Goal: Ask a question: Seek information or help from site administrators or community

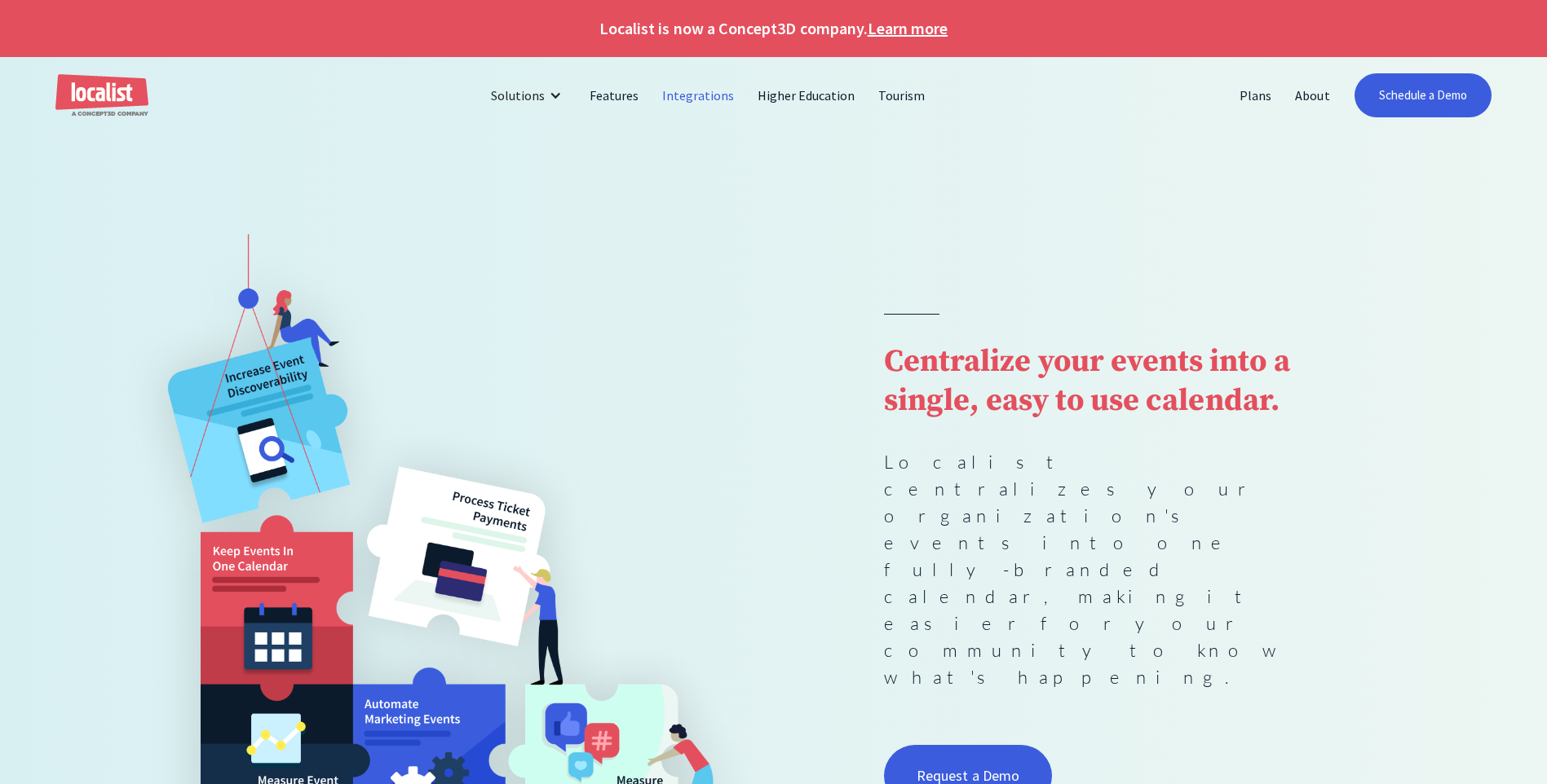
click at [702, 95] on link "Integrations" at bounding box center [699, 95] width 95 height 39
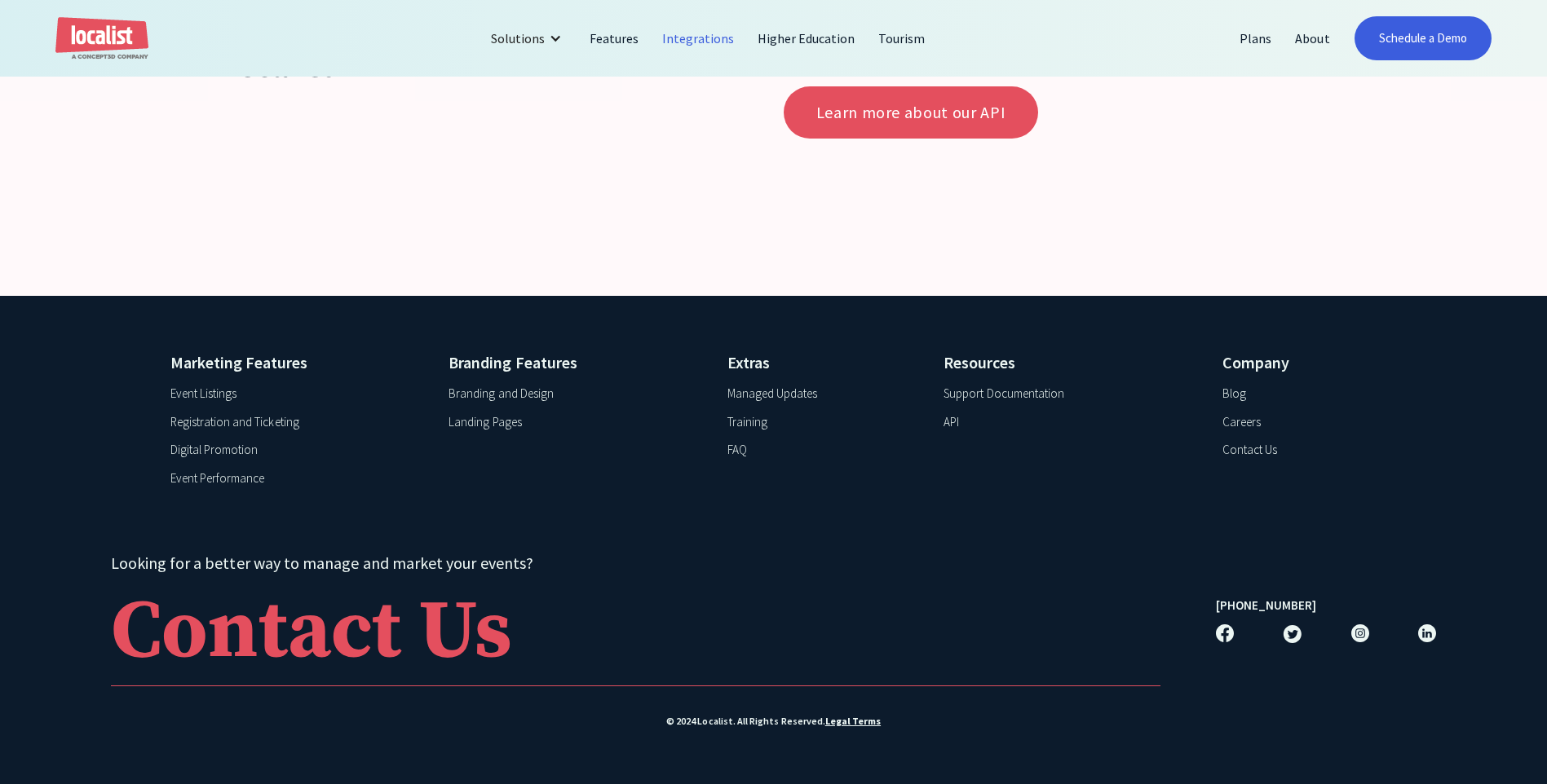
scroll to position [6338, 0]
click at [739, 451] on div "FAQ" at bounding box center [737, 450] width 20 height 19
click at [991, 394] on div "Support Documentation" at bounding box center [1004, 394] width 121 height 19
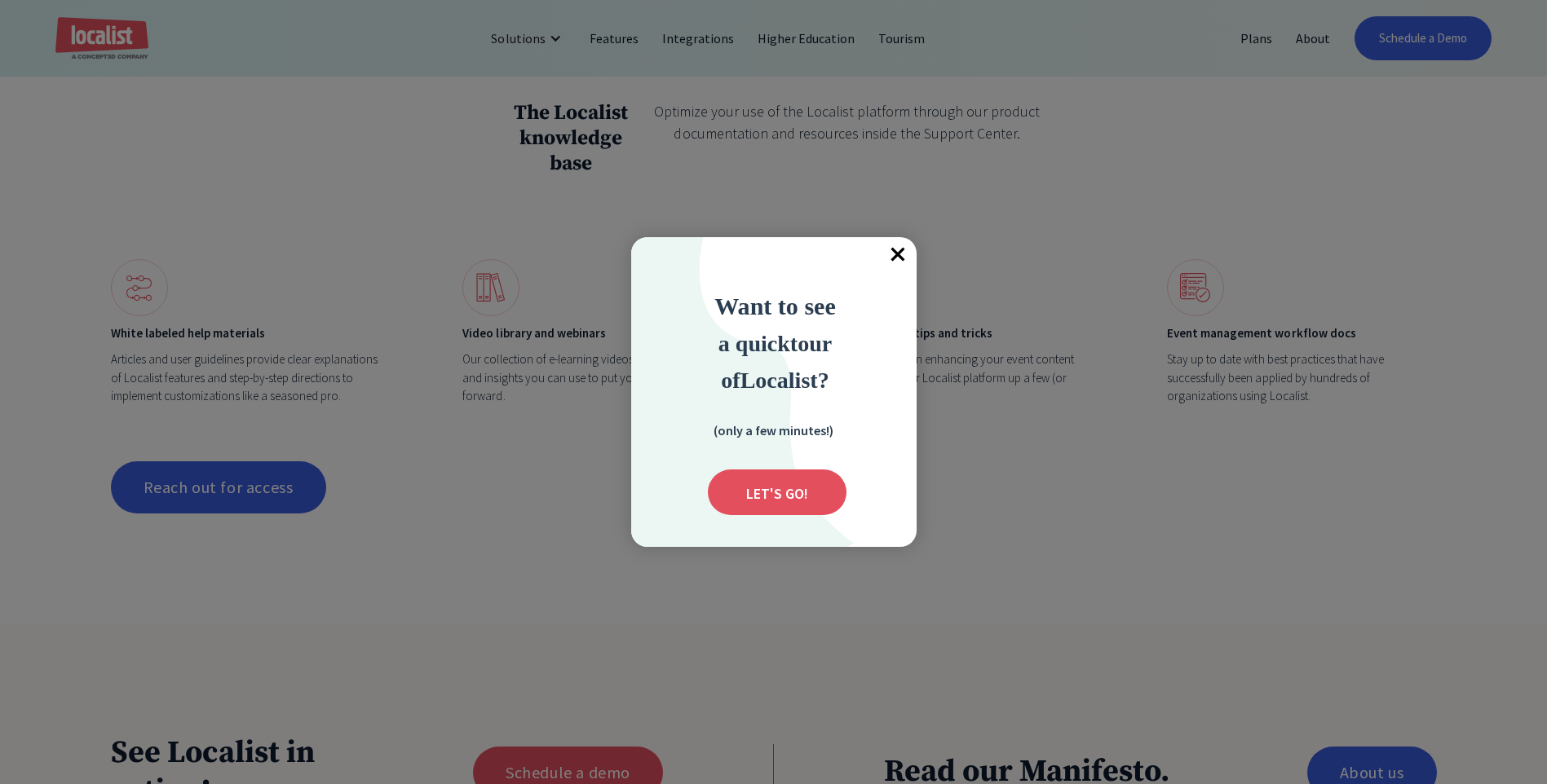
scroll to position [1624, 0]
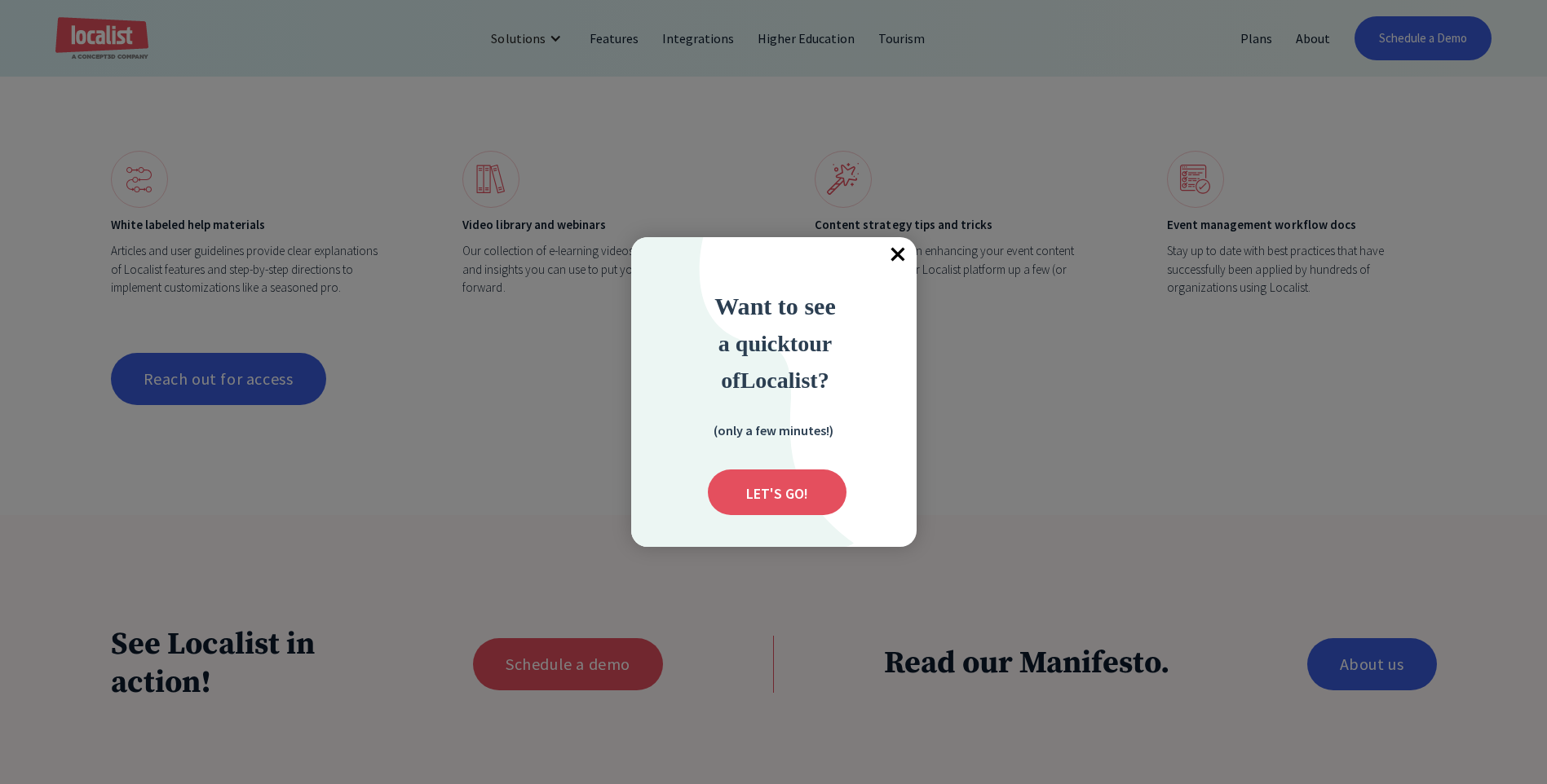
click at [896, 253] on span "×" at bounding box center [898, 254] width 35 height 35
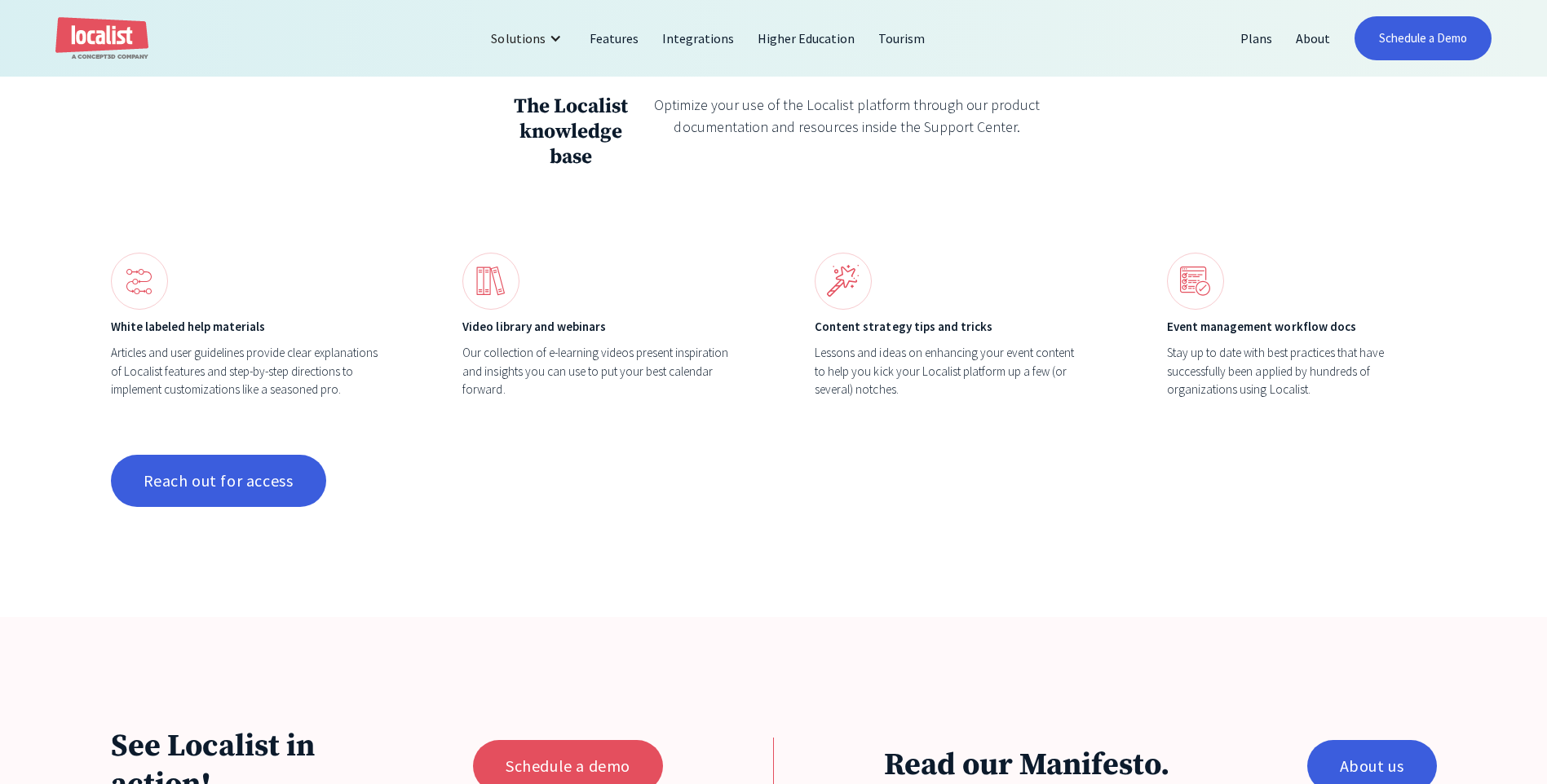
scroll to position [1412, 0]
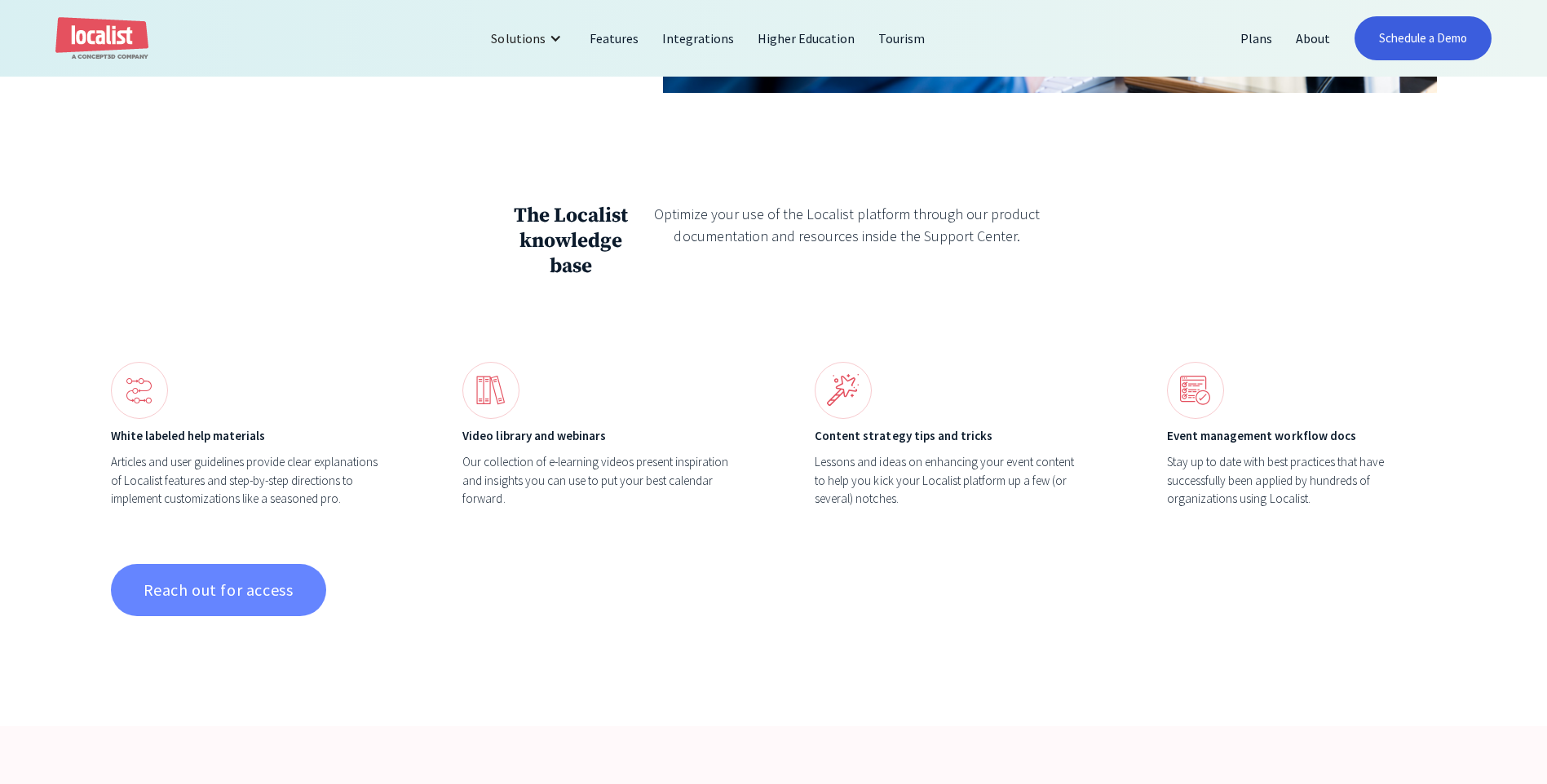
click at [203, 565] on link "Reach out for access" at bounding box center [218, 590] width 215 height 52
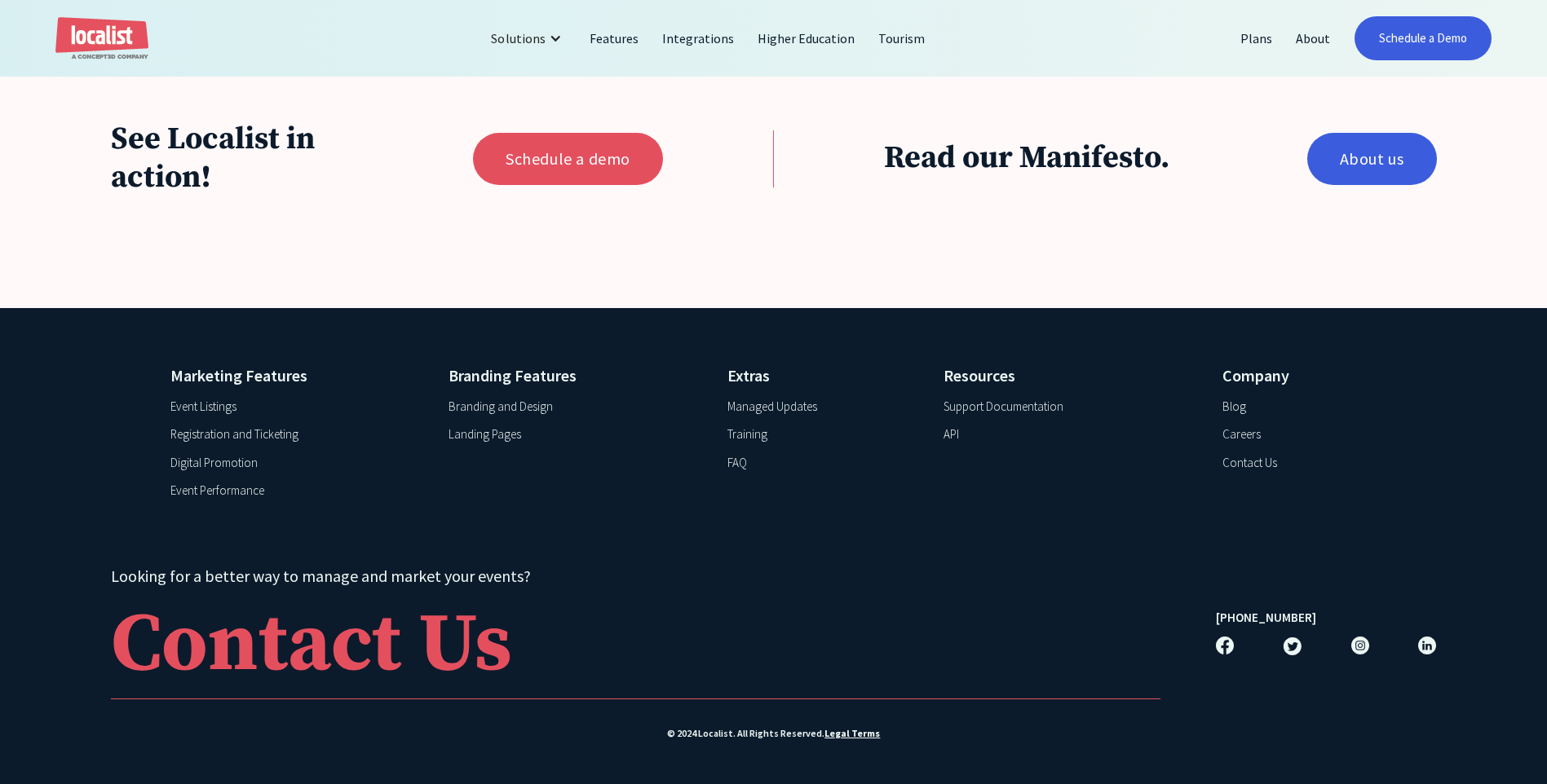
scroll to position [2132, 0]
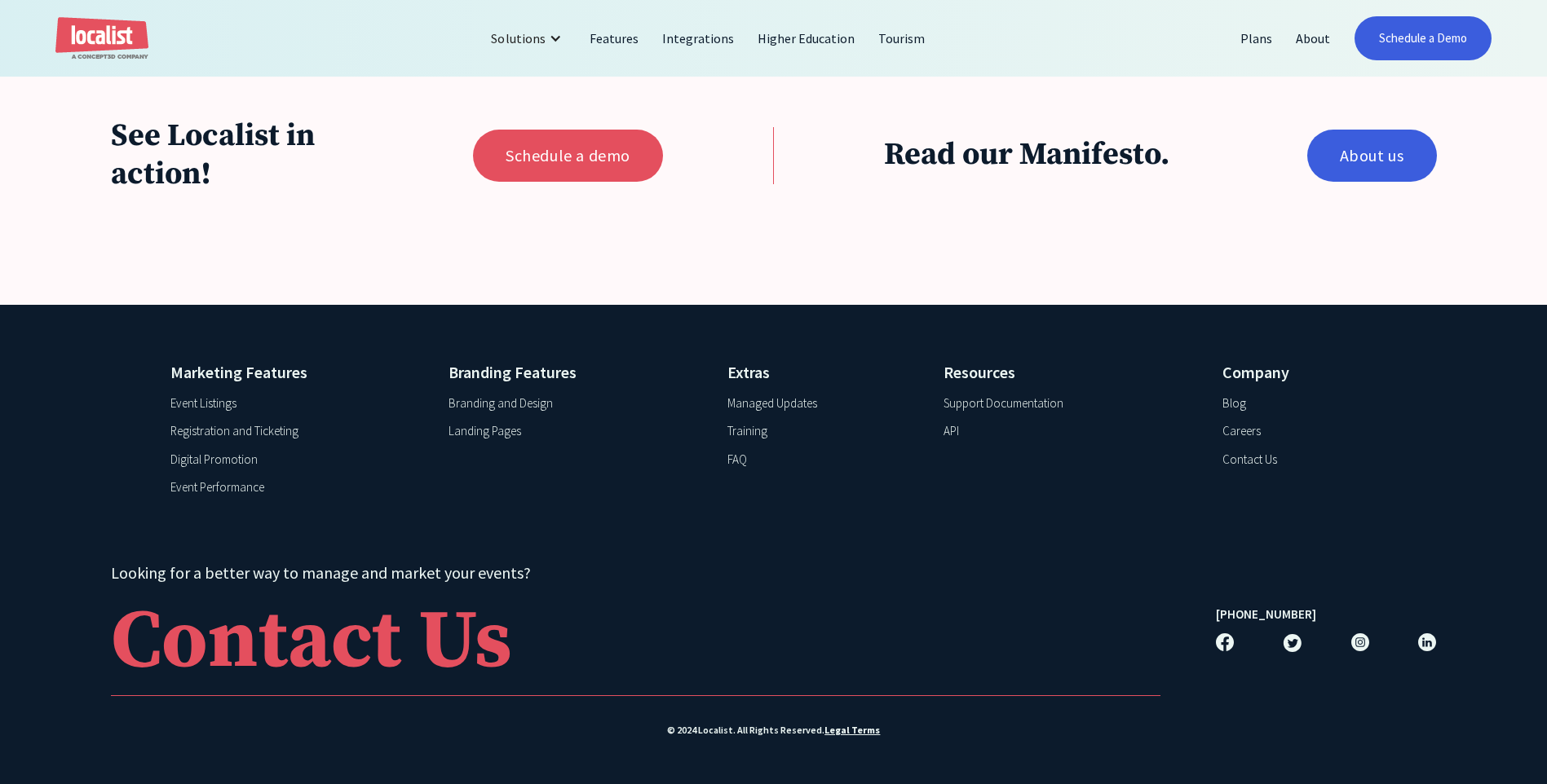
click at [1021, 394] on div "Support Documentation" at bounding box center [1003, 404] width 120 height 19
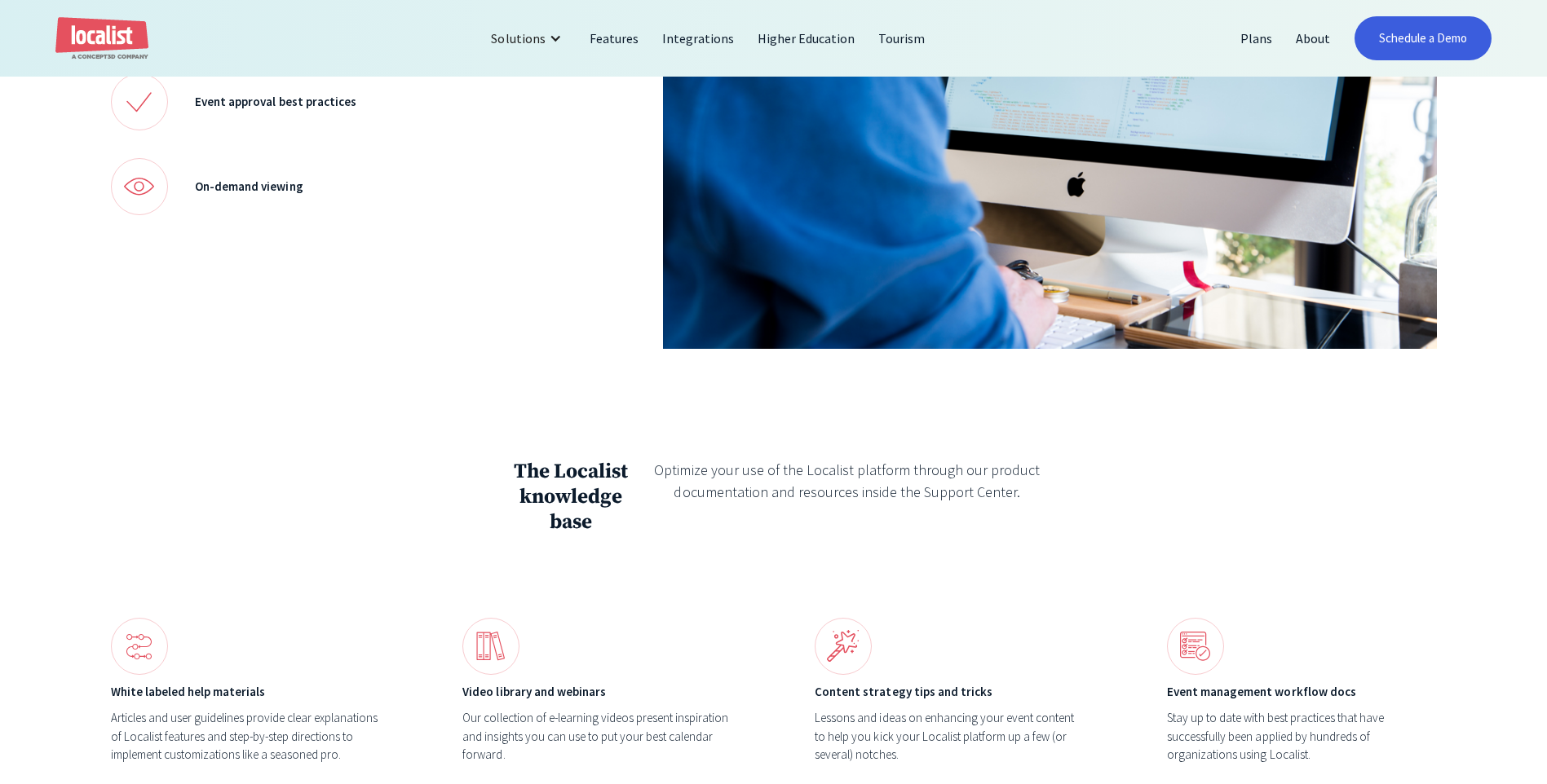
scroll to position [1263, 0]
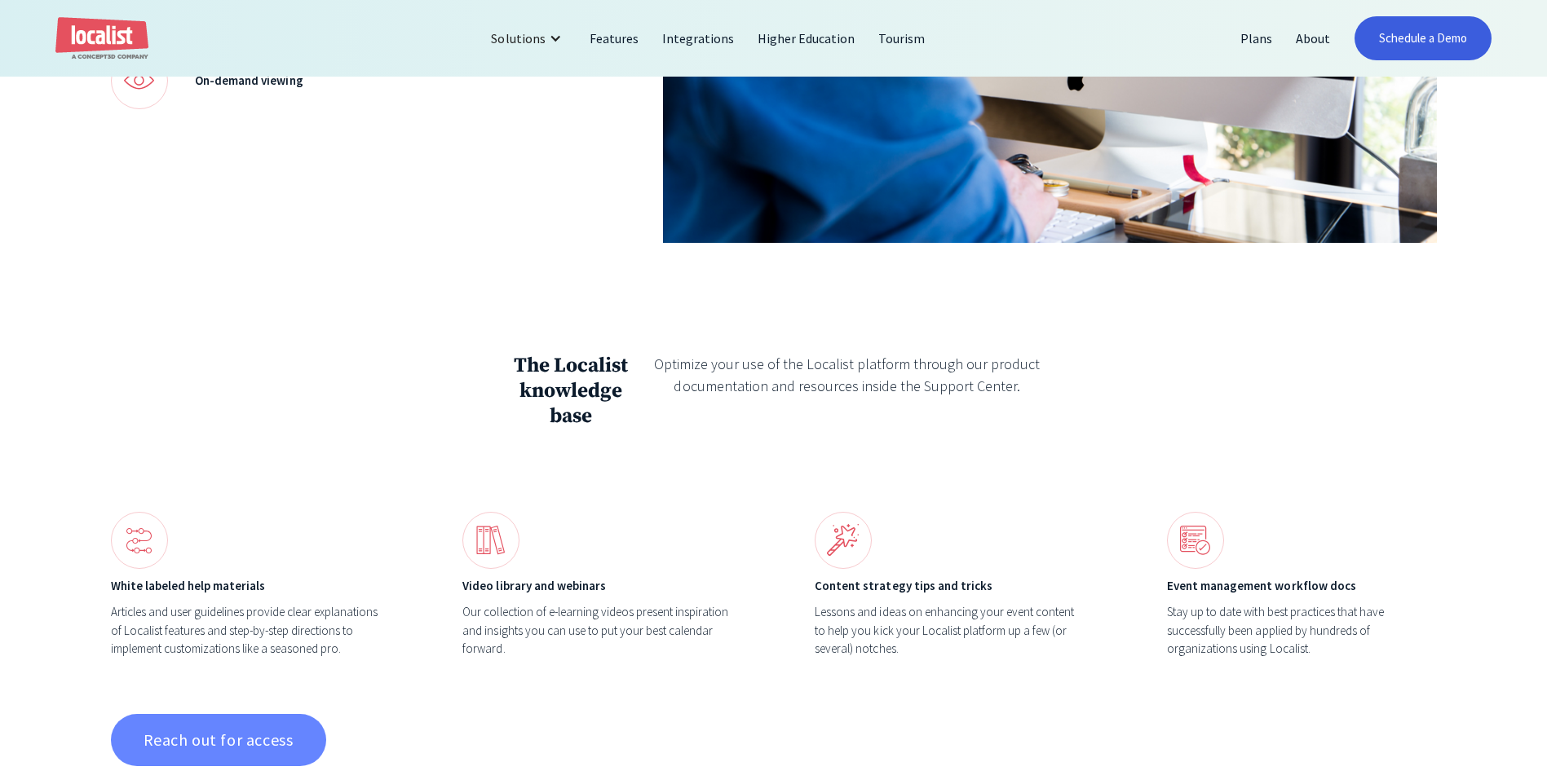
click at [226, 728] on link "Reach out for access" at bounding box center [218, 740] width 215 height 52
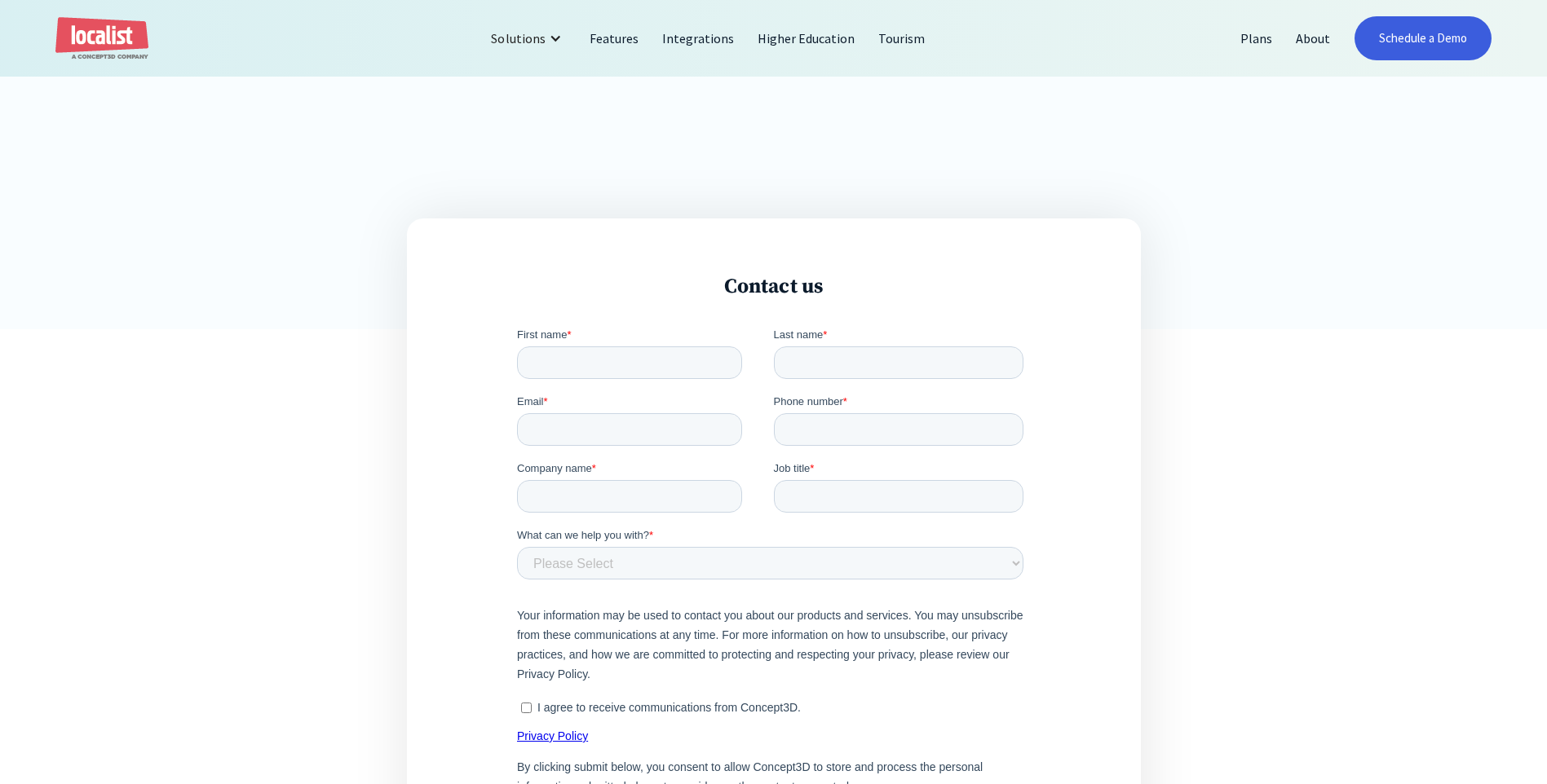
scroll to position [435, 0]
click at [578, 364] on input "First name *" at bounding box center [629, 364] width 225 height 33
type input "[PERSON_NAME]"
click at [814, 359] on input "Last name *" at bounding box center [898, 364] width 251 height 33
type input "Llave"
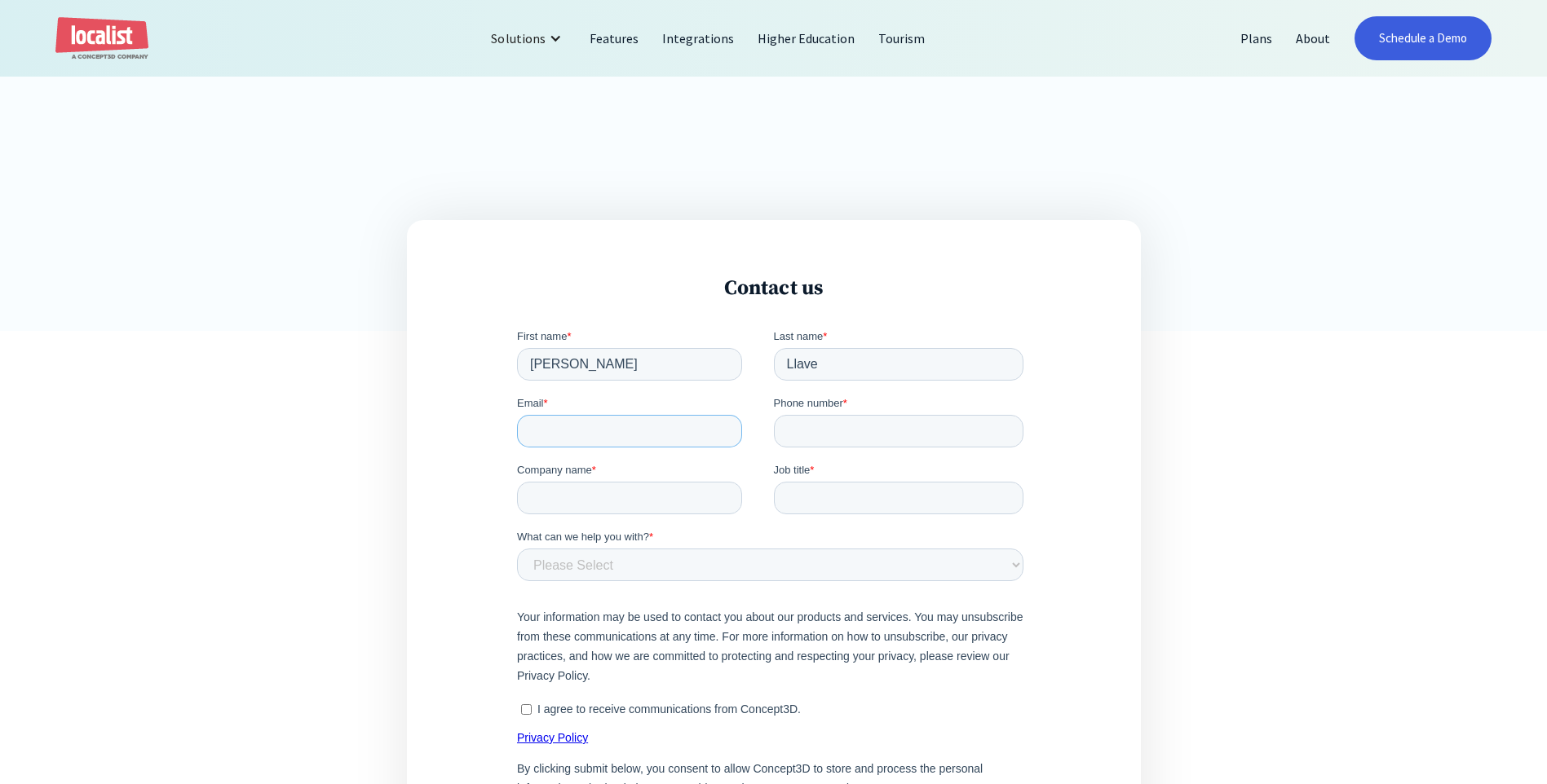
click at [620, 441] on input "Email *" at bounding box center [629, 430] width 225 height 33
type input "[EMAIL_ADDRESS][DOMAIN_NAME]"
click at [813, 434] on input "Phone number *" at bounding box center [898, 430] width 251 height 33
type input "19033306291"
drag, startPoint x: 891, startPoint y: 424, endPoint x: 721, endPoint y: 446, distance: 171.4
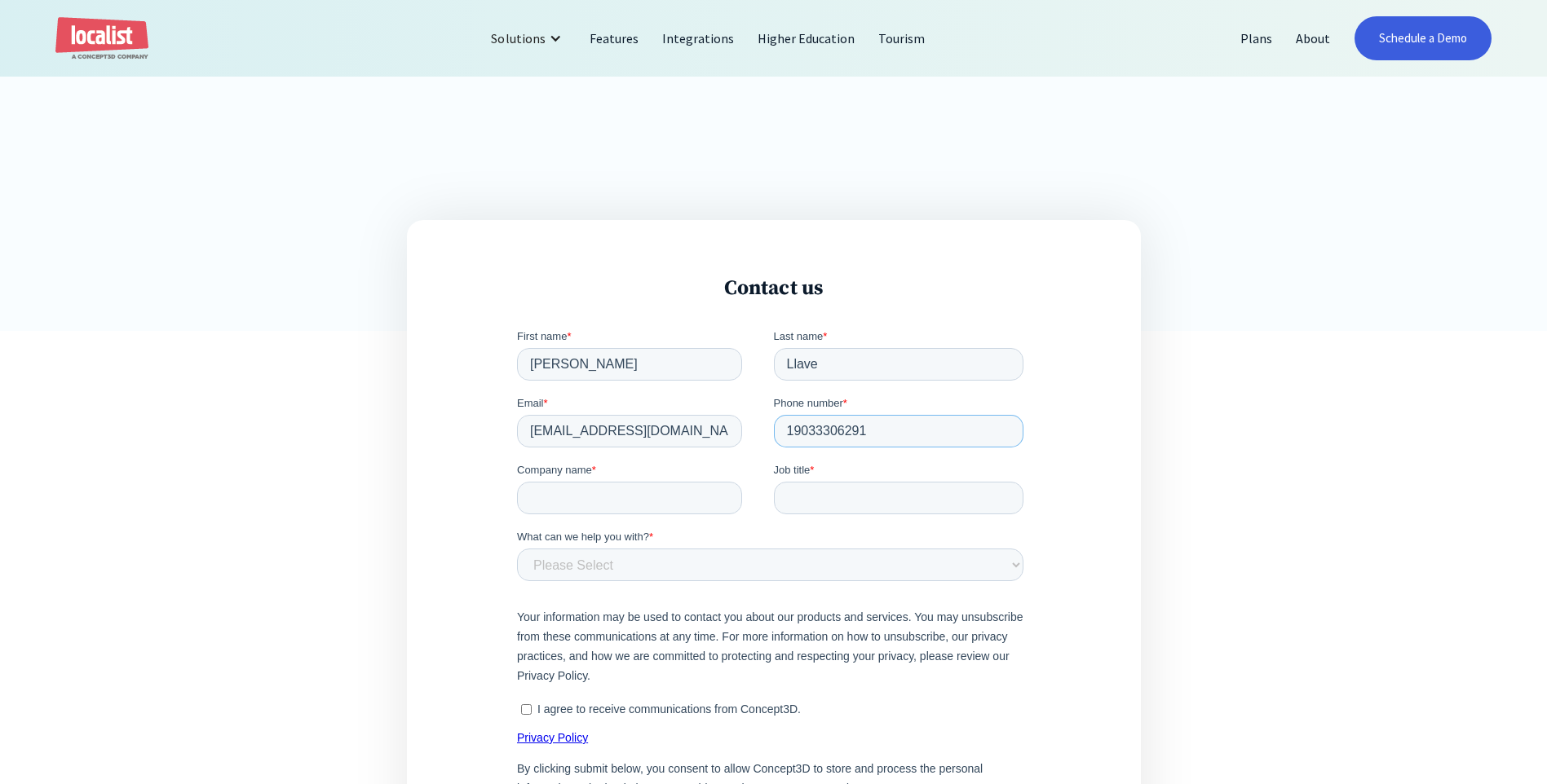
click at [721, 446] on fieldset "Email * [EMAIL_ADDRESS][DOMAIN_NAME] Phone number * [PHONE_NUMBER]" at bounding box center [772, 427] width 513 height 67
type input "9035667061"
click at [653, 502] on input "Company name *" at bounding box center [629, 497] width 225 height 33
type input "The [GEOGRAPHIC_DATA][US_STATE] at [GEOGRAPHIC_DATA]"
click at [820, 491] on input "Job title *" at bounding box center [898, 497] width 251 height 33
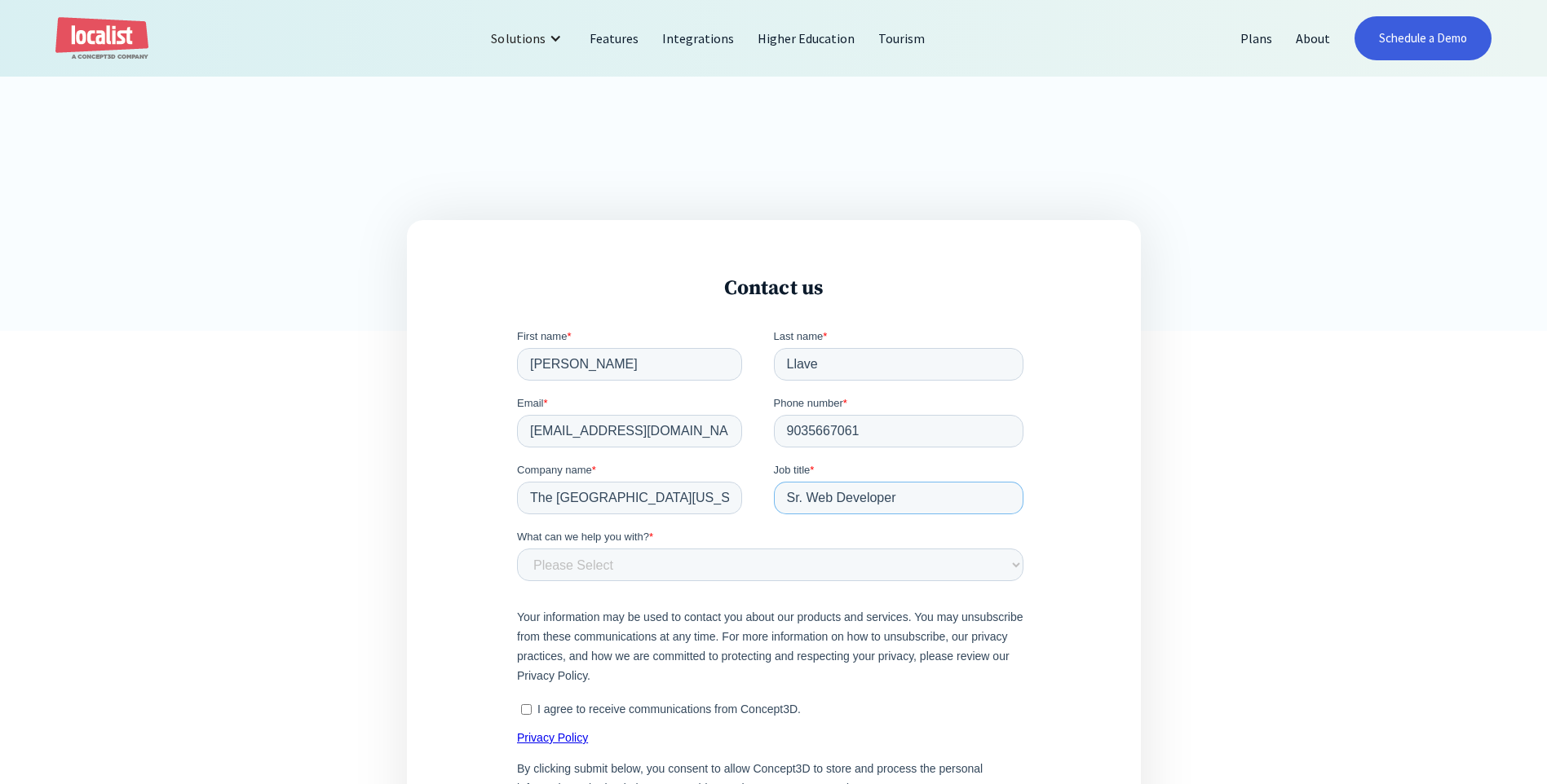
type input "Sr. Web Developer"
click at [742, 567] on select "Please Select Product and Account Support Contact a Sales Team Member Partnersh…" at bounding box center [770, 564] width 507 height 33
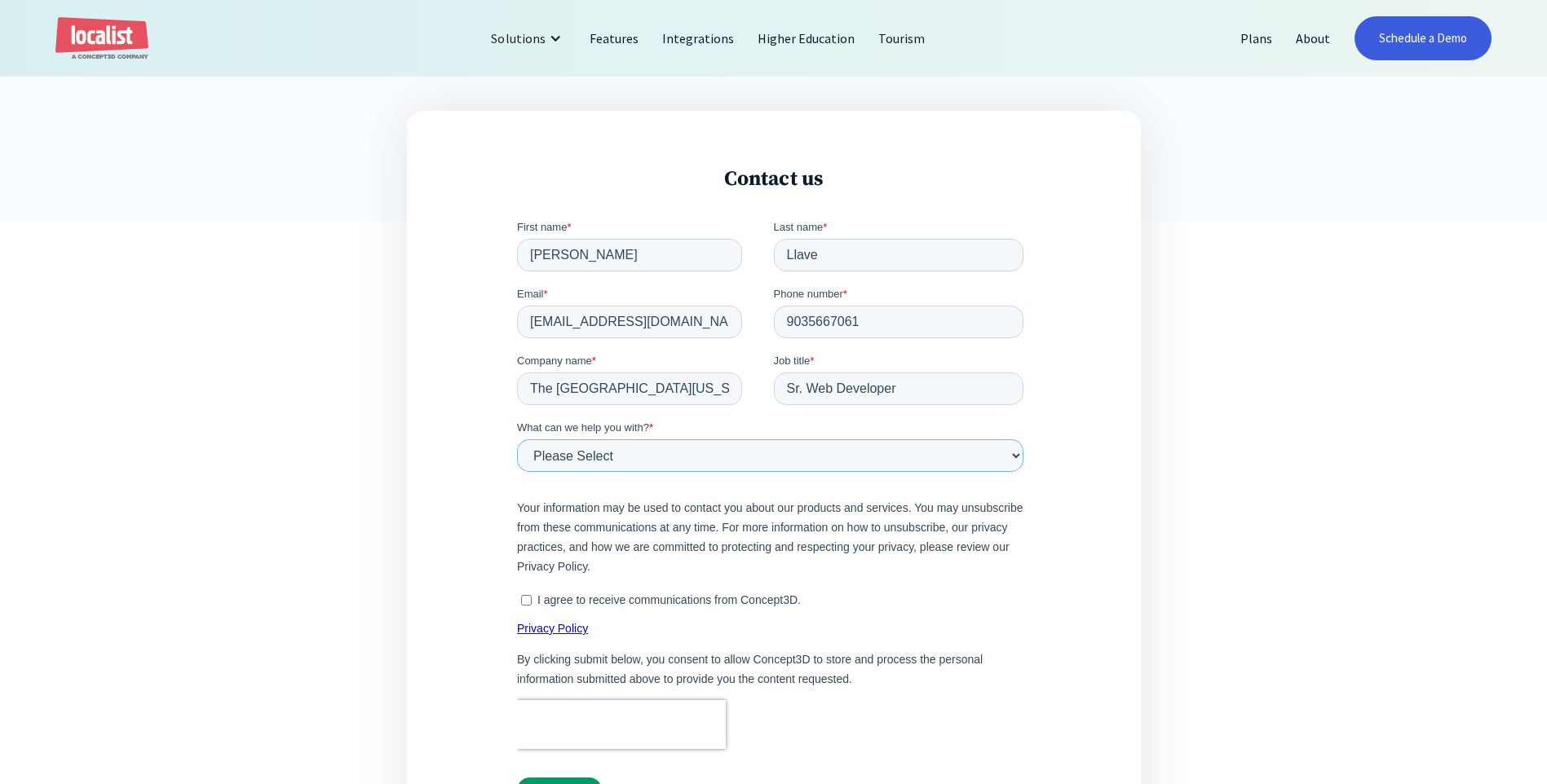
click at [1013, 453] on select "Please Select Product and Account Support Contact a Sales Team Member Partnersh…" at bounding box center [770, 455] width 507 height 33
select select "General"
click at [516, 438] on select "Please Select Product and Account Support Contact a Sales Team Member Partnersh…" at bounding box center [770, 455] width 507 height 33
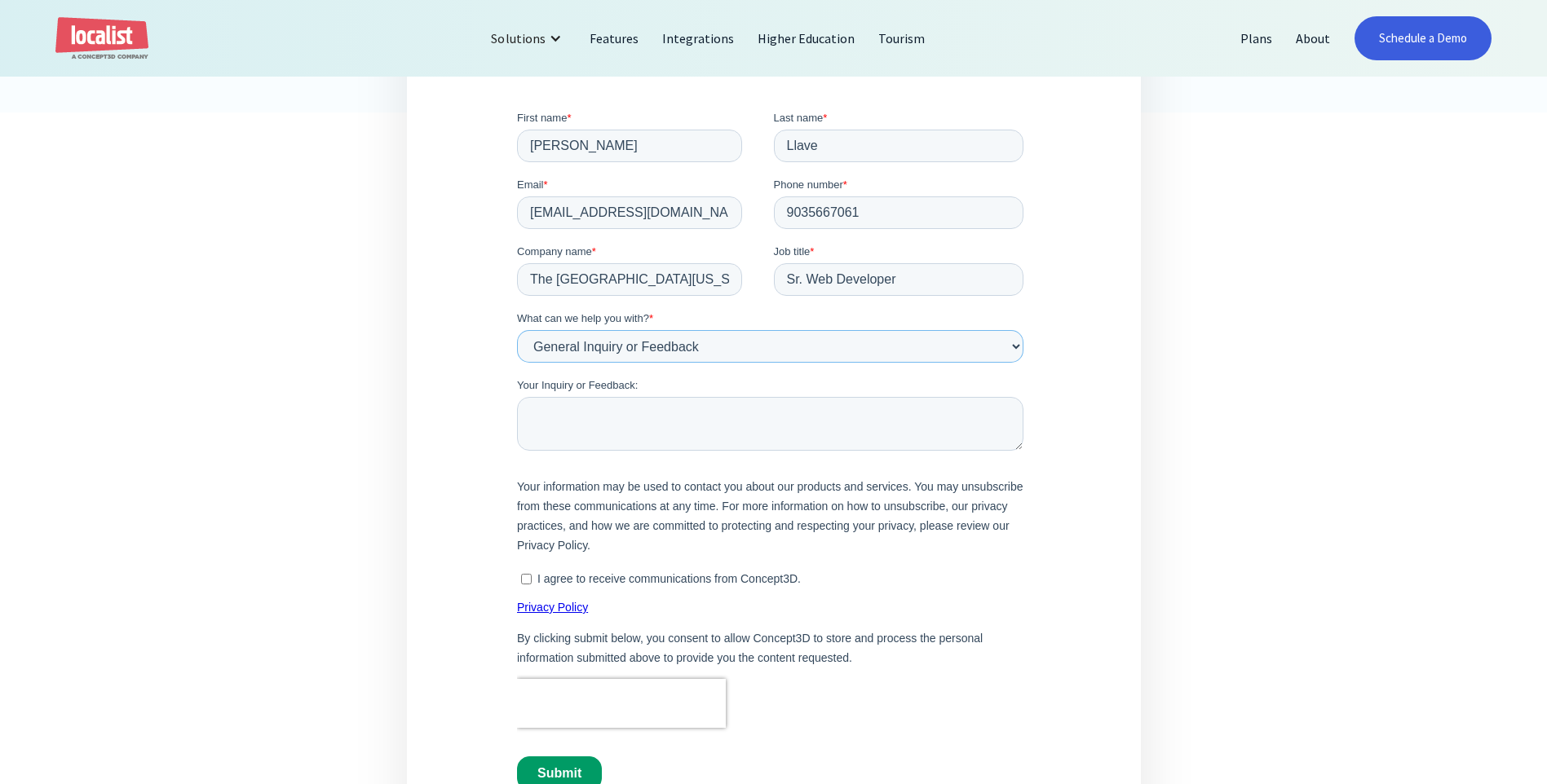
scroll to position [652, 0]
click at [605, 410] on textarea "Your Inquiry or Feedback:" at bounding box center [770, 424] width 507 height 54
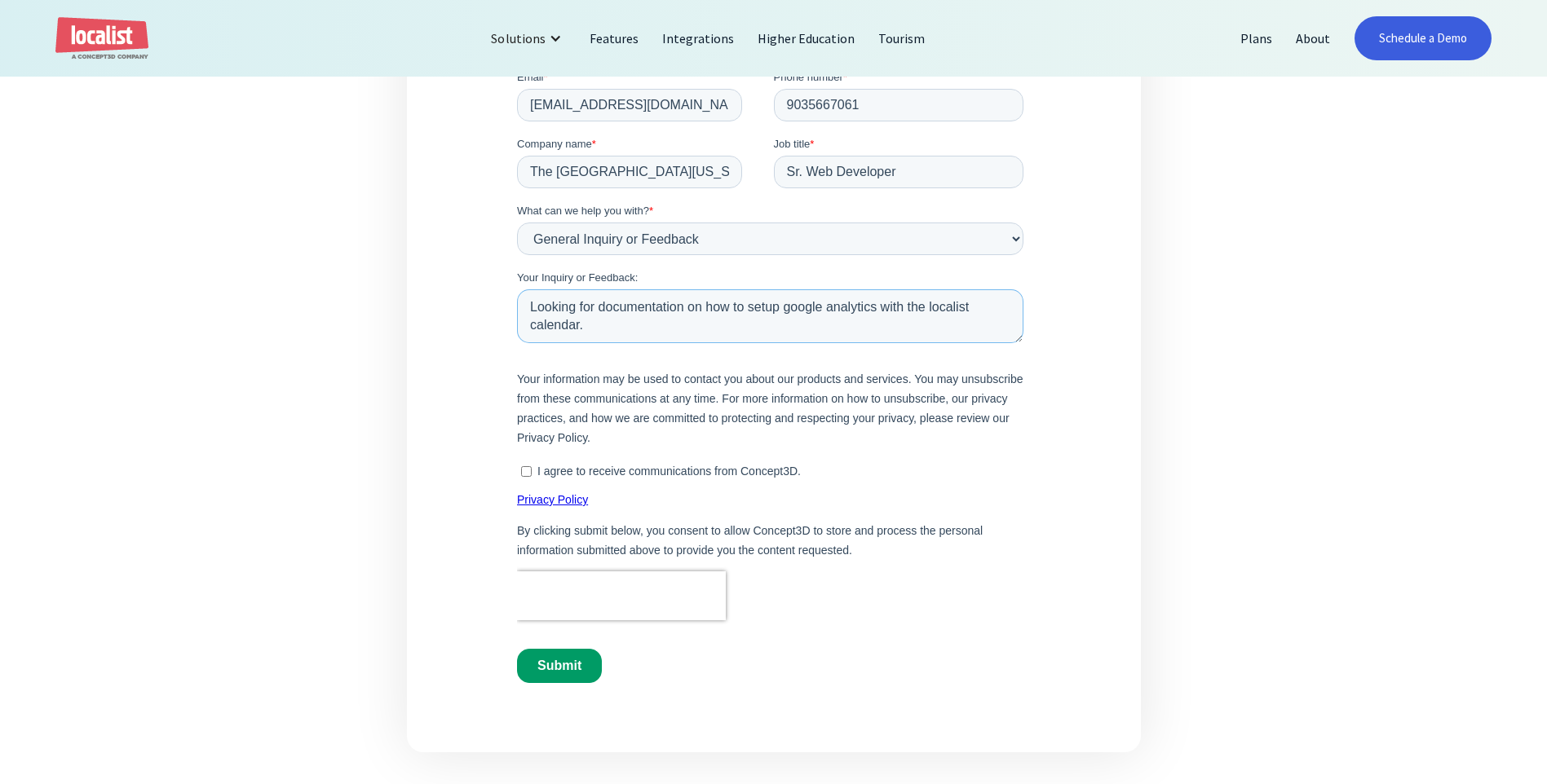
scroll to position [870, 0]
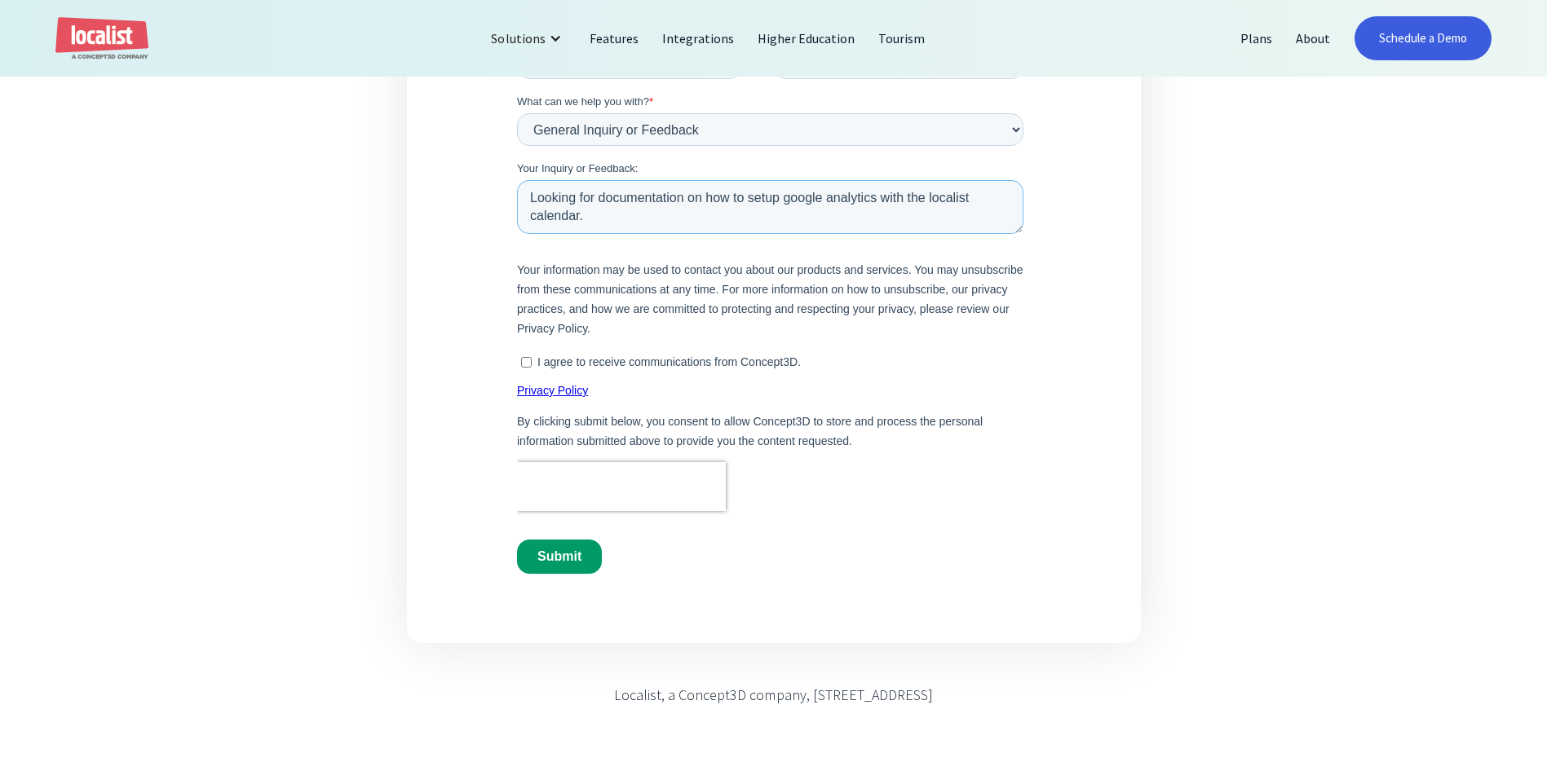
type textarea "Looking for documentation on how to setup google analytics with the localist ca…"
click at [581, 557] on input "Submit" at bounding box center [559, 557] width 85 height 35
